Goal: Task Accomplishment & Management: Use online tool/utility

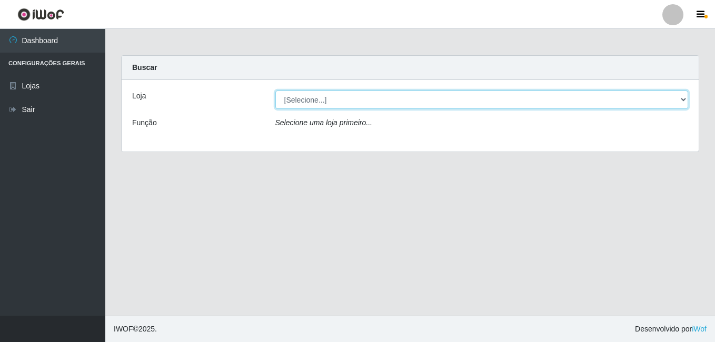
click at [296, 97] on select "[Selecione...] Bemais Supermercados - [GEOGRAPHIC_DATA]" at bounding box center [481, 100] width 413 height 18
select select "249"
click at [275, 91] on select "[Selecione...] Bemais Supermercados - [GEOGRAPHIC_DATA]" at bounding box center [481, 100] width 413 height 18
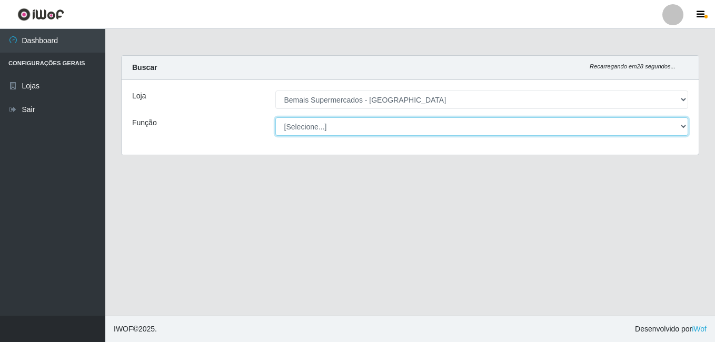
click at [605, 121] on select "[Selecione...] ASG ASG + ASG ++ Auxiliar de Depósito Auxiliar de Depósito + Aux…" at bounding box center [481, 126] width 413 height 18
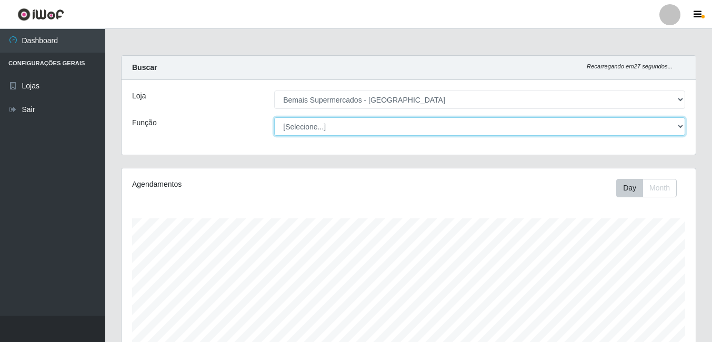
scroll to position [219, 574]
click at [274, 117] on select "[Selecione...] ASG ASG + ASG ++ Auxiliar de Depósito Auxiliar de Depósito + Aux…" at bounding box center [479, 126] width 411 height 18
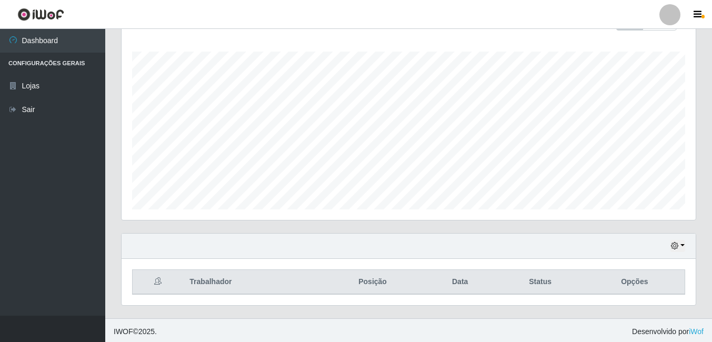
scroll to position [170, 0]
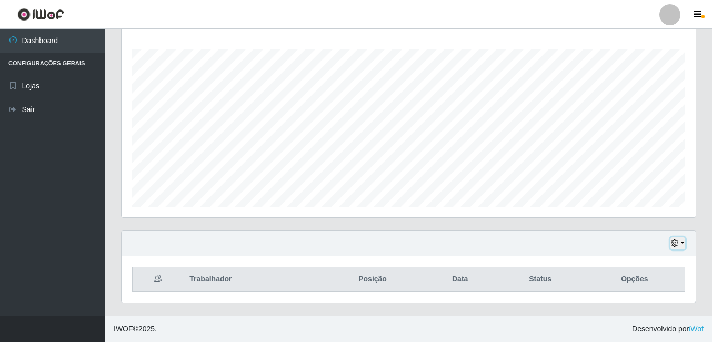
click at [677, 243] on icon "button" at bounding box center [674, 243] width 7 height 7
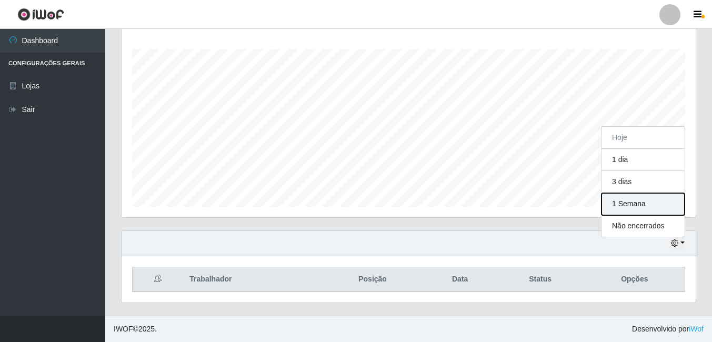
click at [636, 202] on button "1 Semana" at bounding box center [643, 204] width 83 height 22
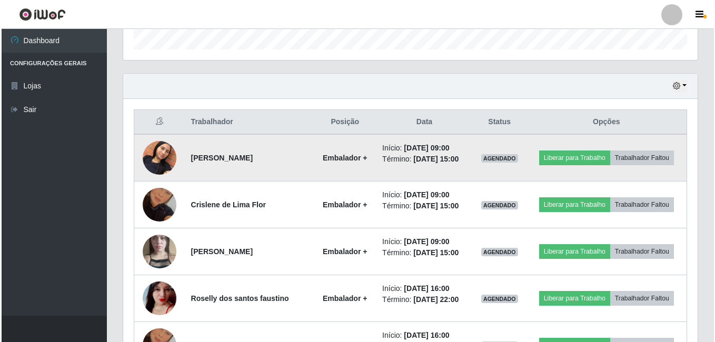
scroll to position [328, 0]
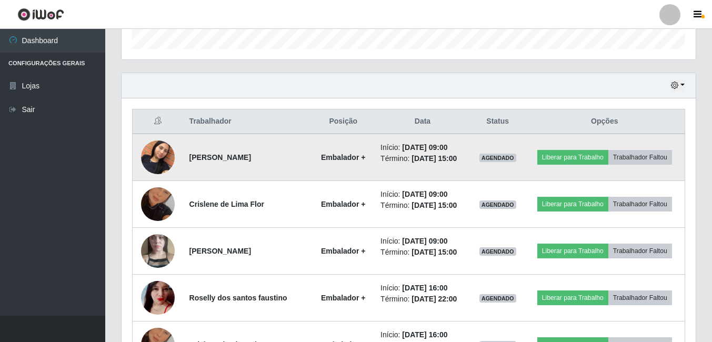
click at [163, 151] on img at bounding box center [158, 157] width 34 height 60
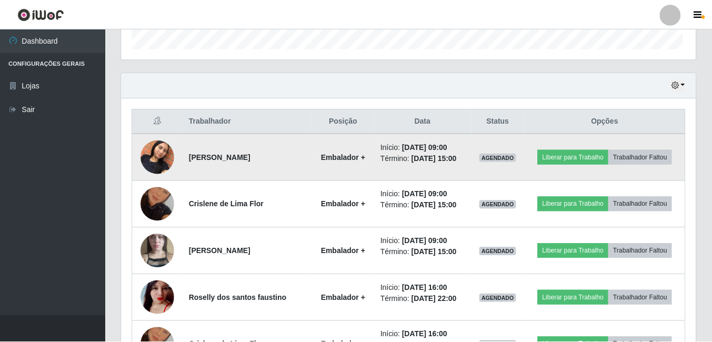
scroll to position [219, 569]
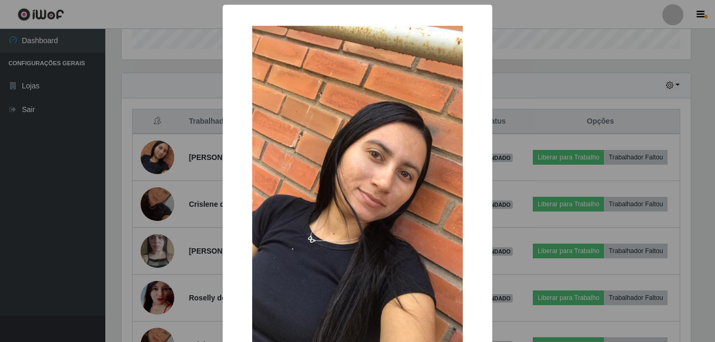
click at [172, 169] on div "× OK Cancel" at bounding box center [357, 171] width 715 height 342
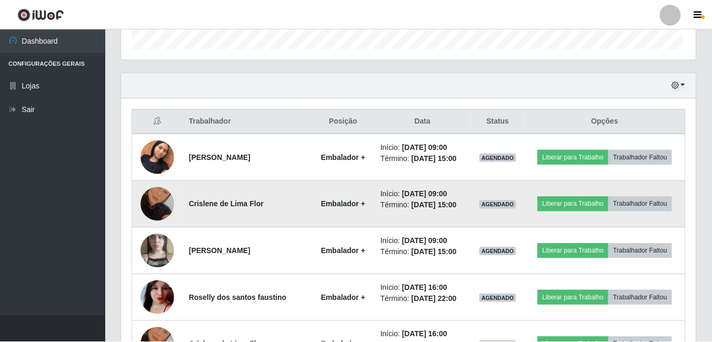
scroll to position [219, 574]
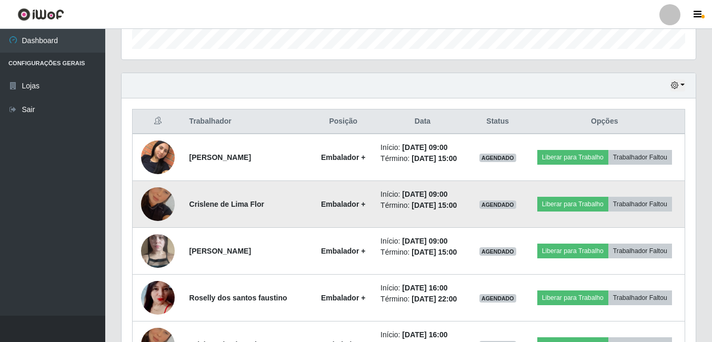
click at [150, 197] on img at bounding box center [158, 204] width 34 height 60
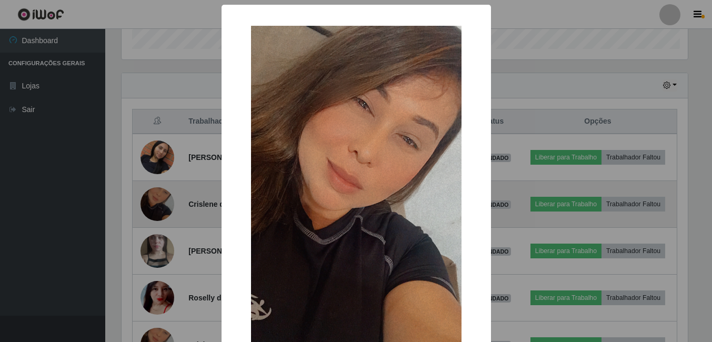
scroll to position [219, 569]
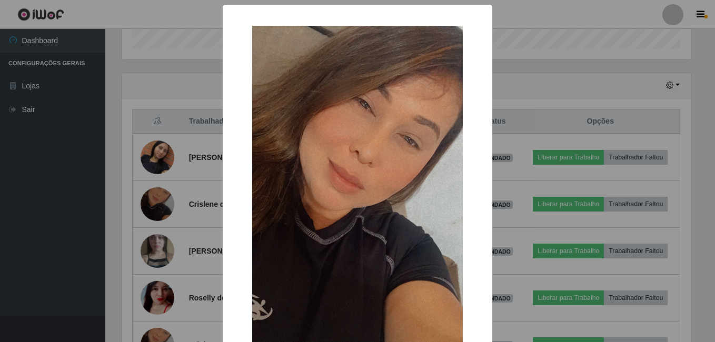
click at [172, 199] on div "× OK Cancel" at bounding box center [357, 171] width 715 height 342
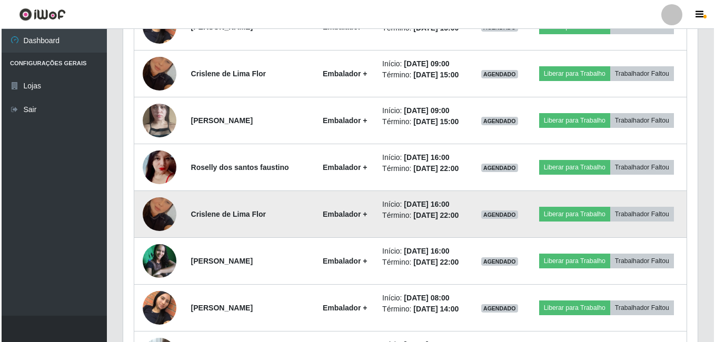
scroll to position [486, 0]
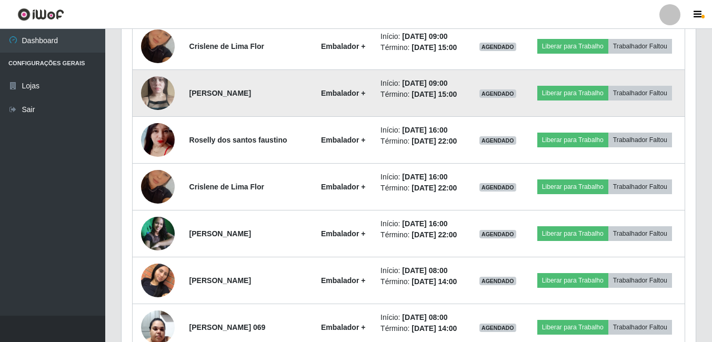
click at [161, 91] on img at bounding box center [158, 93] width 34 height 60
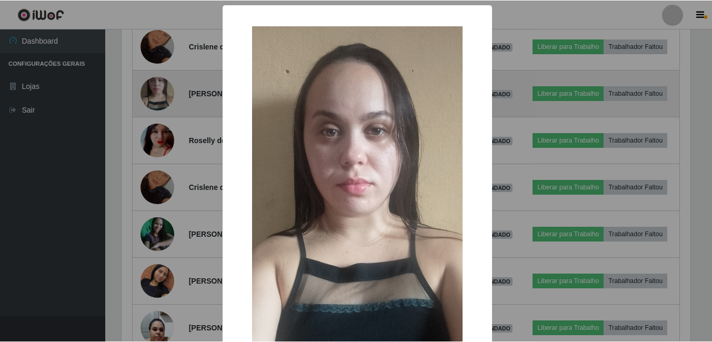
scroll to position [219, 569]
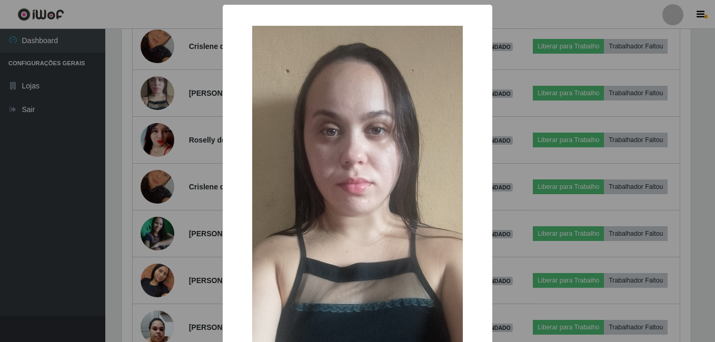
click at [198, 172] on div "× OK Cancel" at bounding box center [357, 171] width 715 height 342
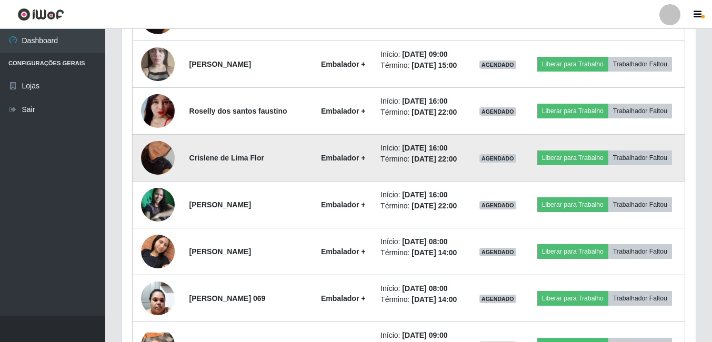
scroll to position [538, 0]
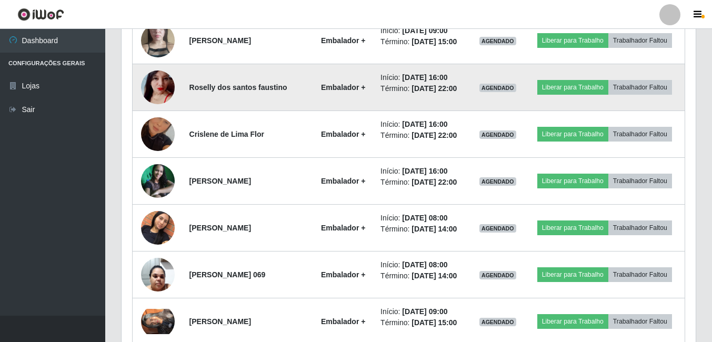
click at [156, 89] on img at bounding box center [158, 87] width 34 height 61
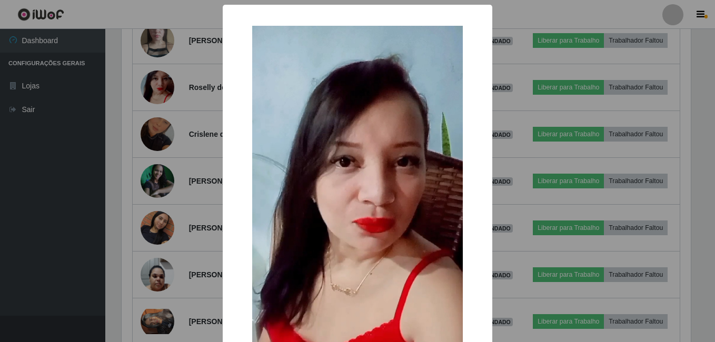
click at [189, 183] on div "× OK Cancel" at bounding box center [357, 171] width 715 height 342
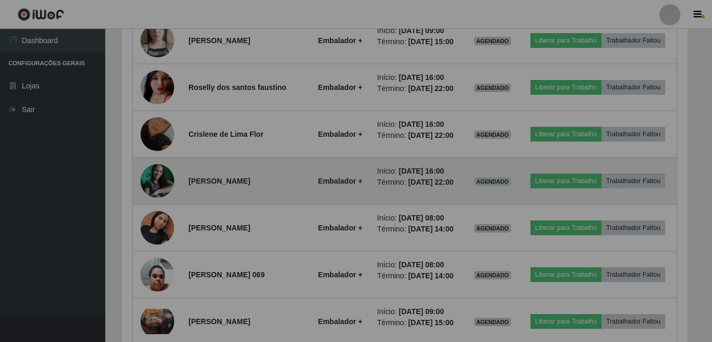
scroll to position [219, 574]
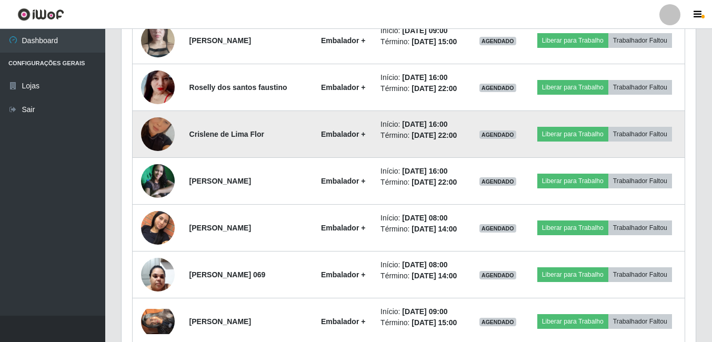
click at [158, 113] on td at bounding box center [158, 134] width 51 height 47
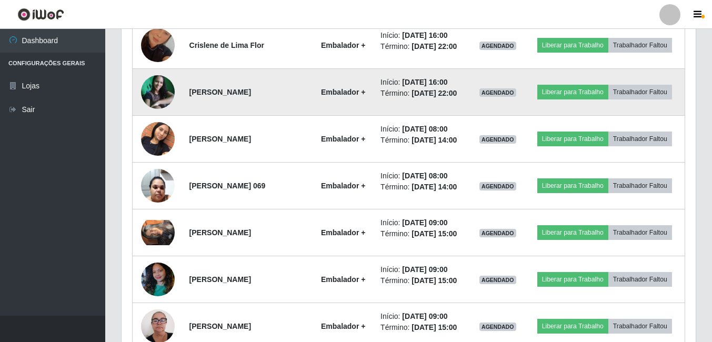
scroll to position [643, 0]
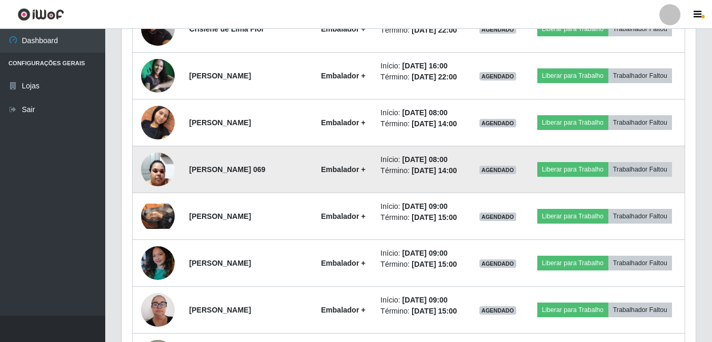
click at [163, 164] on img at bounding box center [158, 169] width 34 height 45
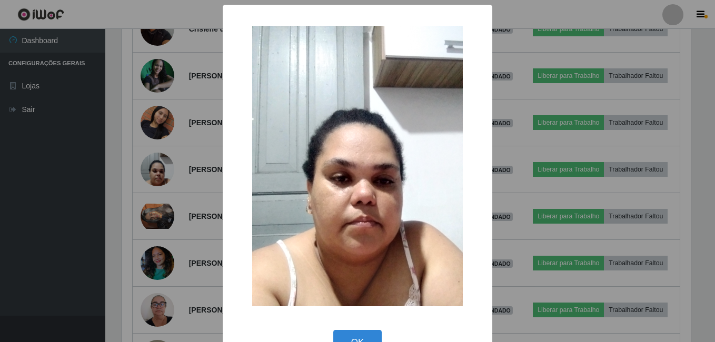
click at [181, 173] on div "× OK Cancel" at bounding box center [357, 171] width 715 height 342
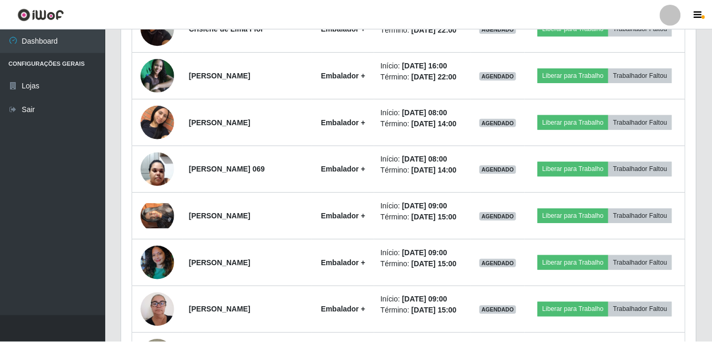
scroll to position [0, 0]
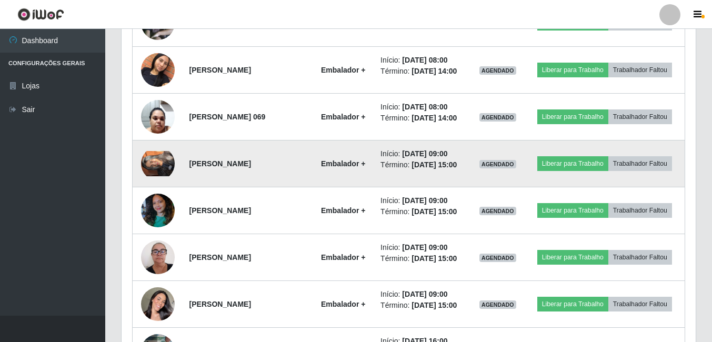
click at [157, 166] on img at bounding box center [158, 163] width 34 height 25
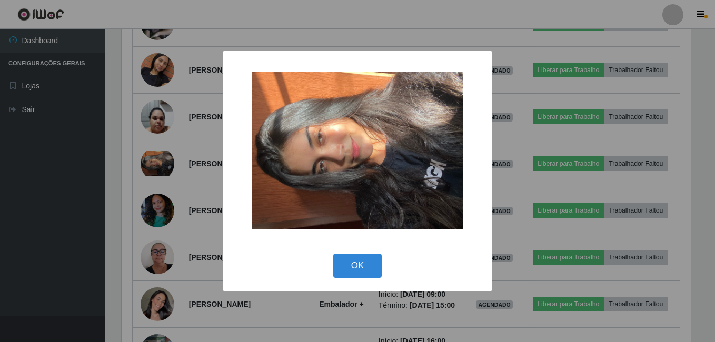
click at [180, 198] on div "× OK Cancel" at bounding box center [357, 171] width 715 height 342
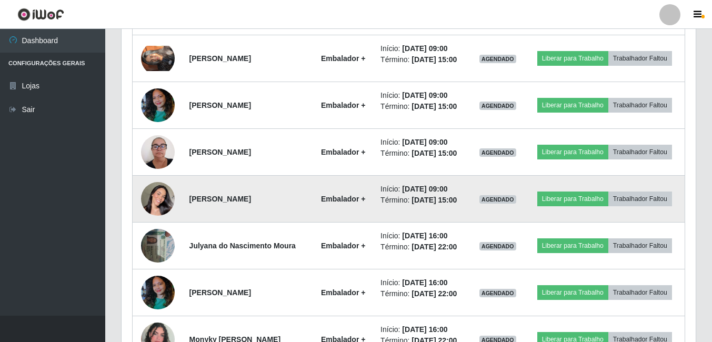
click at [151, 192] on img at bounding box center [158, 199] width 34 height 60
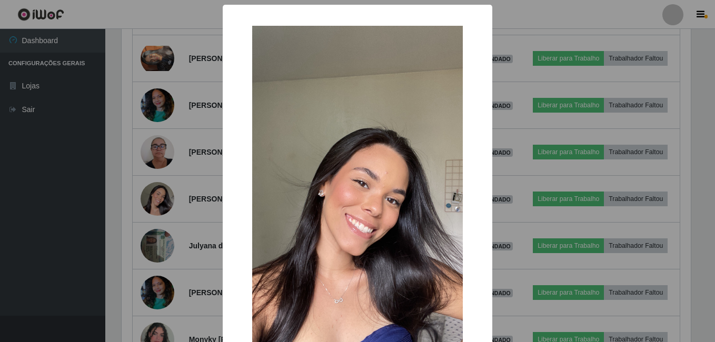
click at [166, 190] on div "× OK Cancel" at bounding box center [357, 171] width 715 height 342
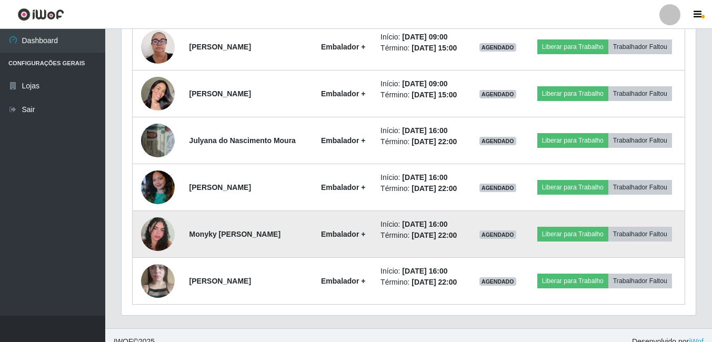
click at [160, 223] on img at bounding box center [158, 234] width 34 height 60
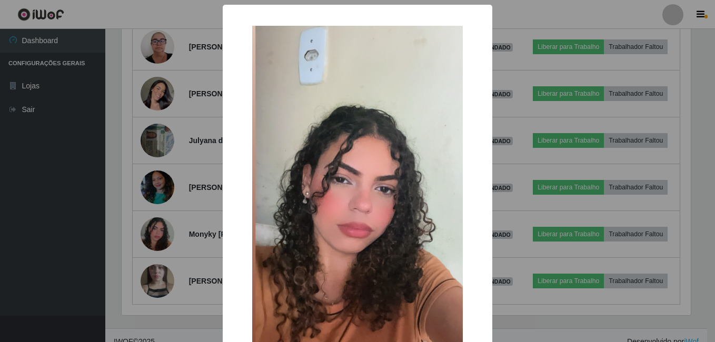
click at [171, 191] on div "× OK Cancel" at bounding box center [357, 171] width 715 height 342
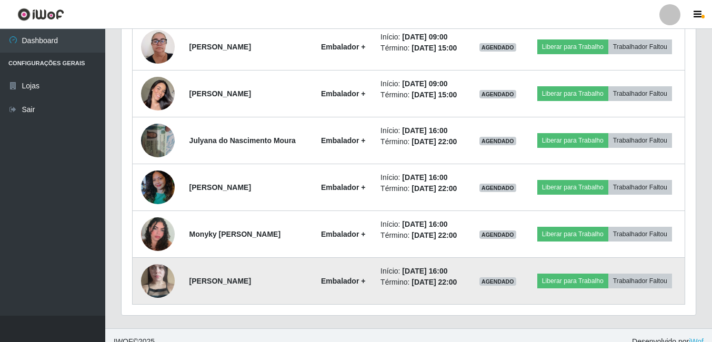
click at [161, 272] on img at bounding box center [158, 281] width 34 height 60
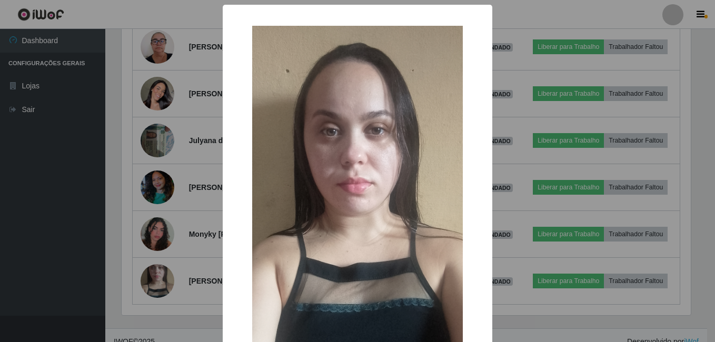
click at [181, 215] on div "× OK Cancel" at bounding box center [357, 171] width 715 height 342
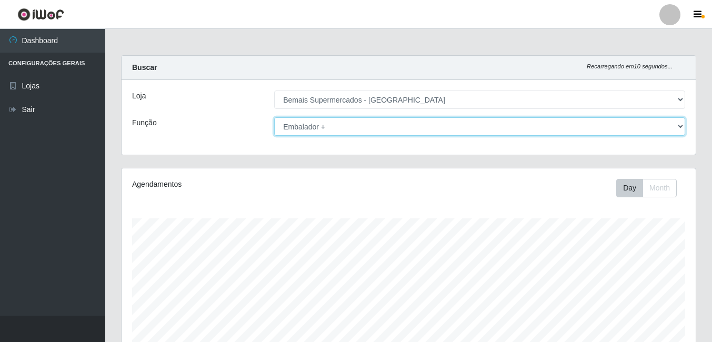
click at [330, 127] on select "[Selecione...] ASG ASG + ASG ++ Auxiliar de Depósito Auxiliar de Depósito + Aux…" at bounding box center [479, 126] width 411 height 18
select select "72"
click at [274, 117] on select "[Selecione...] ASG ASG + ASG ++ Auxiliar de Depósito Auxiliar de Depósito + Aux…" at bounding box center [479, 126] width 411 height 18
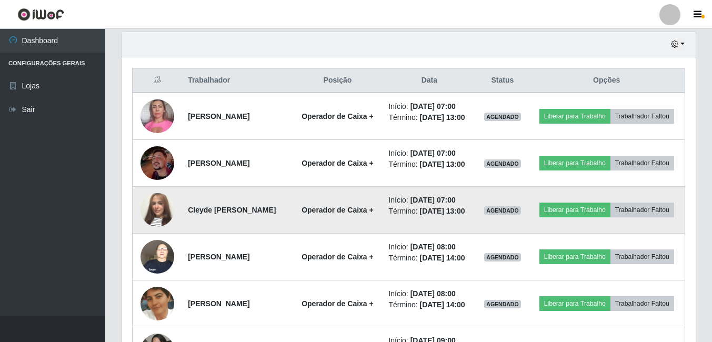
click at [150, 228] on img at bounding box center [158, 210] width 34 height 60
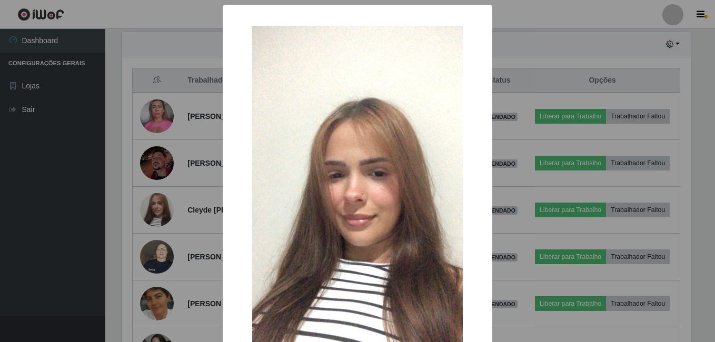
click at [174, 243] on div "× OK Cancel" at bounding box center [357, 171] width 715 height 342
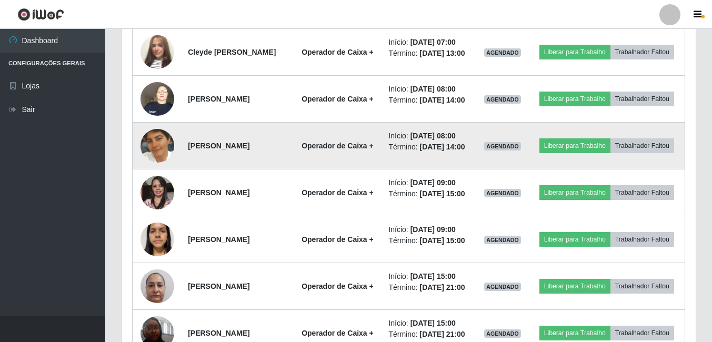
click at [156, 176] on img at bounding box center [158, 146] width 34 height 60
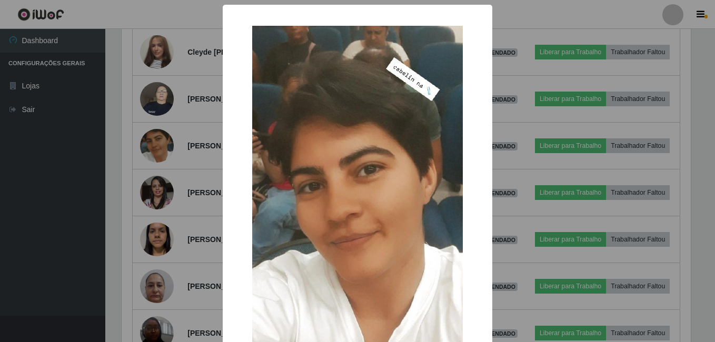
click at [186, 218] on div "× OK Cancel" at bounding box center [357, 171] width 715 height 342
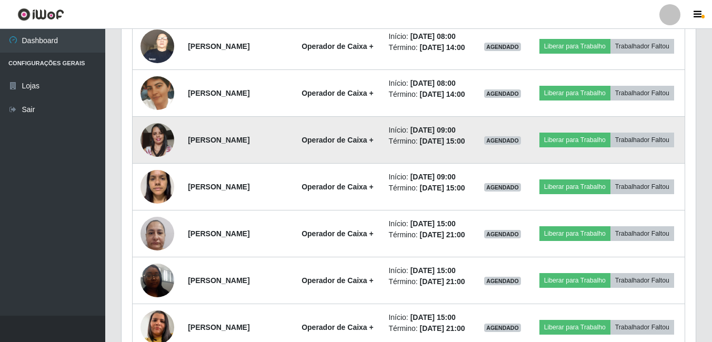
click at [156, 162] on img at bounding box center [158, 139] width 34 height 45
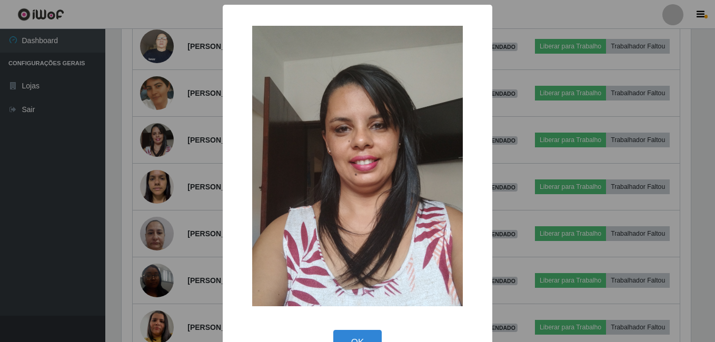
click at [174, 223] on div "× OK Cancel" at bounding box center [357, 171] width 715 height 342
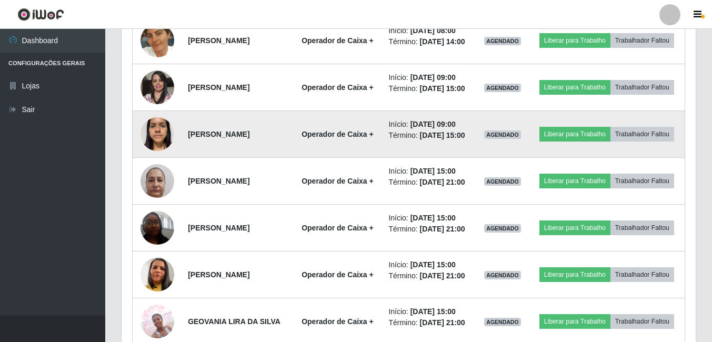
click at [158, 156] on img at bounding box center [158, 134] width 34 height 45
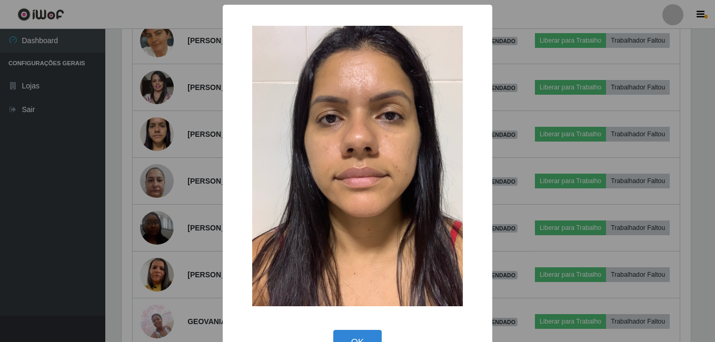
click at [165, 210] on div "× OK Cancel" at bounding box center [357, 171] width 715 height 342
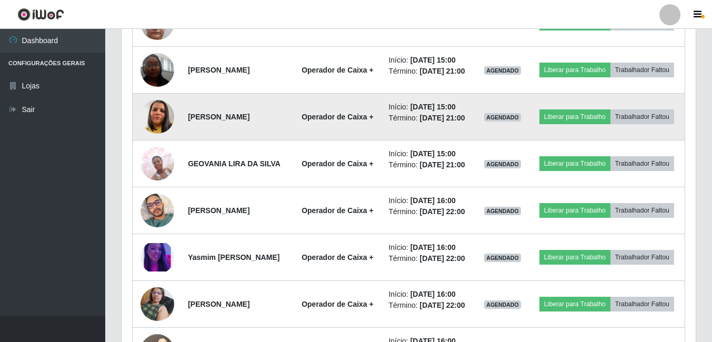
click at [154, 147] on img at bounding box center [158, 117] width 34 height 60
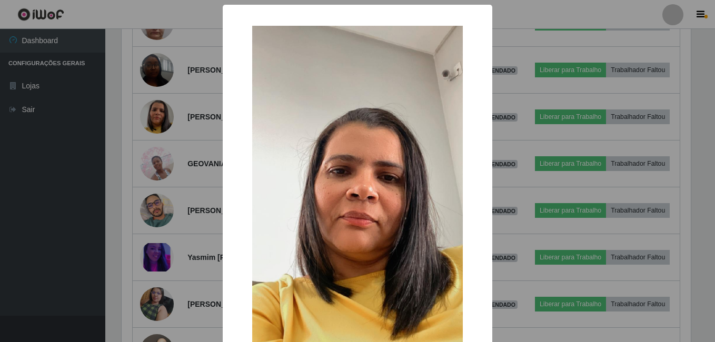
click at [164, 197] on div "× OK Cancel" at bounding box center [357, 171] width 715 height 342
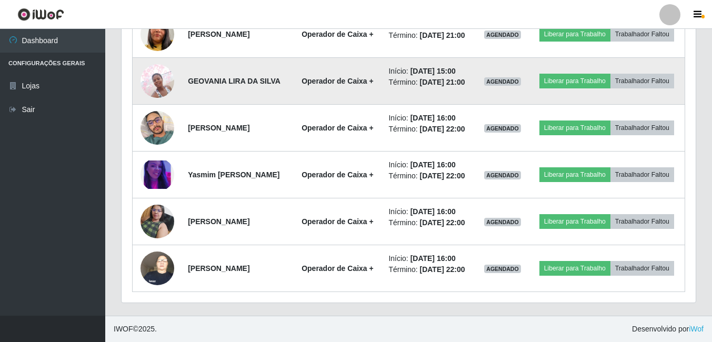
click at [150, 103] on img at bounding box center [158, 80] width 34 height 45
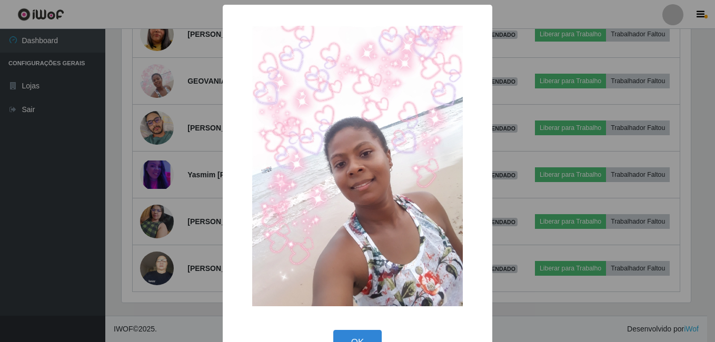
click at [170, 181] on div "× OK Cancel" at bounding box center [357, 171] width 715 height 342
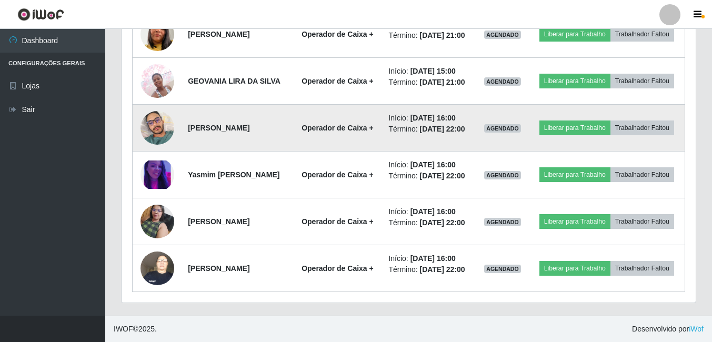
click at [157, 142] on img at bounding box center [158, 127] width 34 height 45
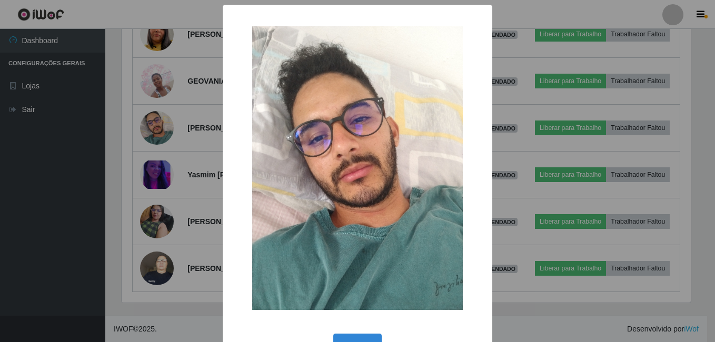
click at [168, 183] on div "× OK Cancel" at bounding box center [357, 171] width 715 height 342
